Goal: Task Accomplishment & Management: Use online tool/utility

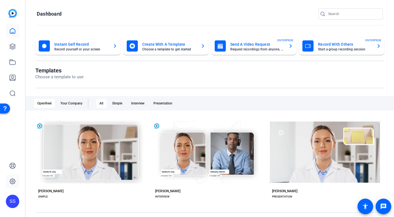
click at [19, 181] on link at bounding box center [12, 181] width 13 height 13
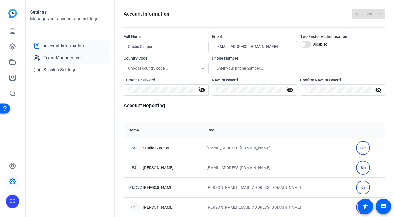
click at [61, 61] on link "Team Management" at bounding box center [70, 57] width 80 height 11
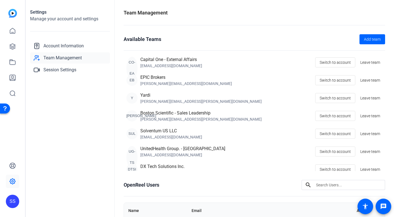
scroll to position [76, 0]
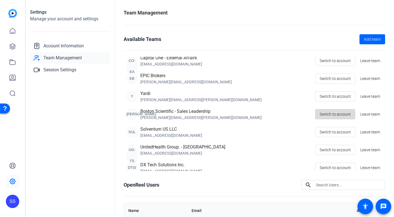
click at [320, 114] on span at bounding box center [336, 114] width 40 height 13
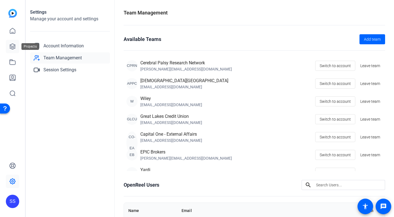
click at [14, 45] on icon at bounding box center [13, 47] width 6 height 6
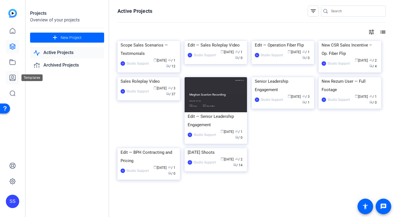
click at [6, 77] on link at bounding box center [12, 77] width 13 height 13
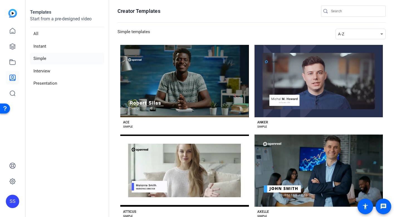
click at [5, 62] on div "SS" at bounding box center [12, 108] width 25 height 217
click at [13, 61] on icon at bounding box center [13, 62] width 6 height 5
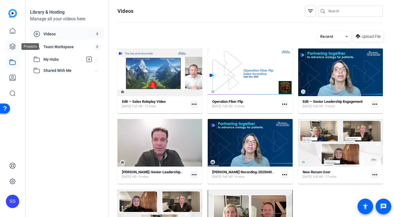
click at [17, 46] on link at bounding box center [12, 46] width 13 height 13
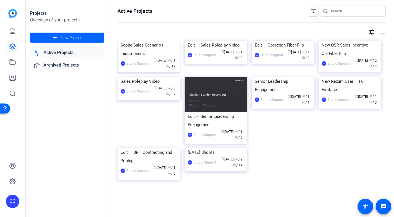
click at [144, 58] on div "Scope Sales Scenarios — Testimonials" at bounding box center [149, 49] width 56 height 17
click at [204, 49] on div "Edit — Sales Roleplay Video" at bounding box center [216, 45] width 56 height 8
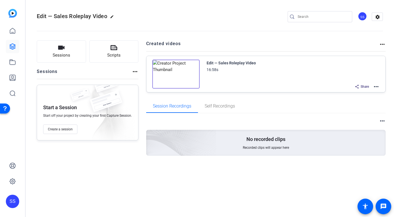
click at [376, 84] on mat-icon "more_horiz" at bounding box center [376, 86] width 7 height 7
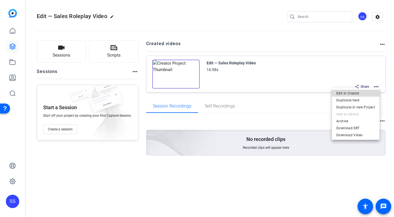
click at [366, 92] on span "Edit in Creator" at bounding box center [356, 93] width 39 height 7
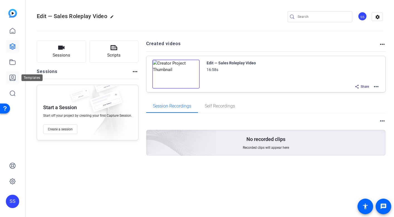
click at [12, 76] on icon at bounding box center [13, 78] width 6 height 6
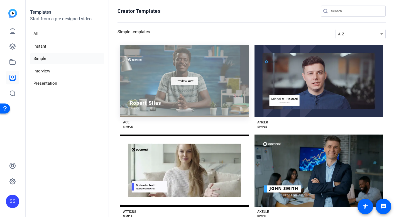
click at [195, 80] on div "Preview Ace" at bounding box center [184, 81] width 27 height 8
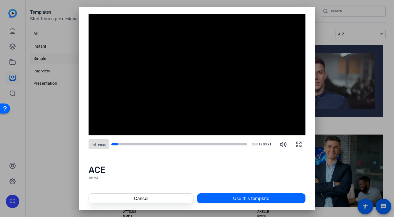
click at [216, 197] on span at bounding box center [252, 198] width 108 height 13
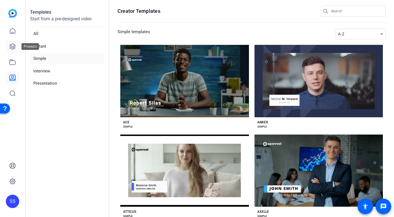
click at [15, 42] on link at bounding box center [12, 46] width 13 height 13
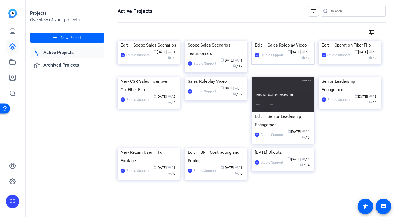
click at [272, 41] on img at bounding box center [283, 41] width 62 height 0
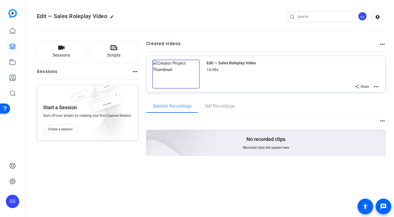
click at [196, 71] on img at bounding box center [176, 74] width 47 height 29
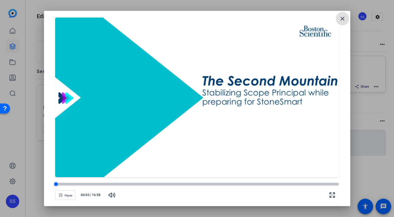
click at [77, 183] on div at bounding box center [197, 184] width 284 height 4
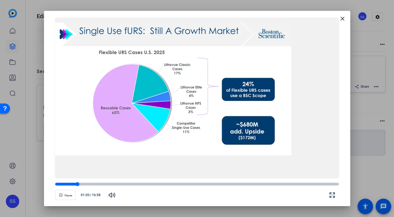
click at [84, 184] on div at bounding box center [197, 184] width 284 height 3
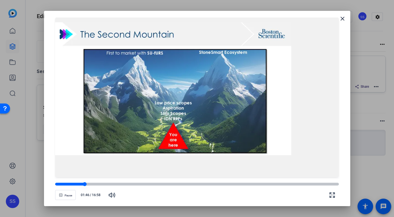
click at [92, 184] on div at bounding box center [197, 184] width 284 height 3
click at [107, 184] on div at bounding box center [197, 184] width 284 height 3
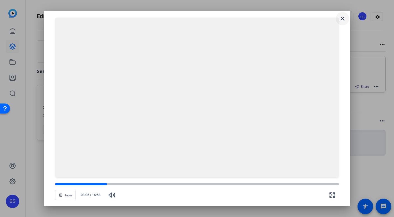
click at [342, 19] on mat-icon "close" at bounding box center [343, 18] width 7 height 7
